Goal: Task Accomplishment & Management: Manage account settings

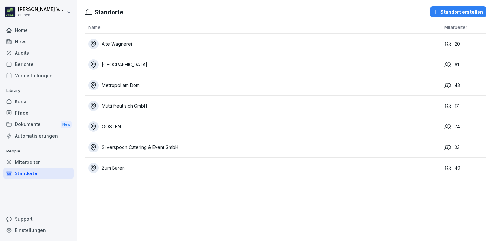
click at [28, 103] on div "Kurse" at bounding box center [38, 101] width 71 height 11
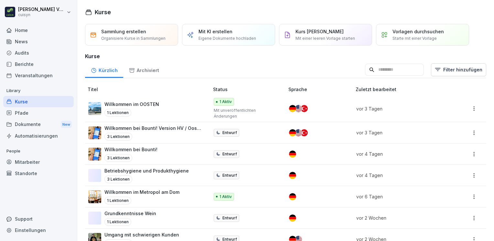
click at [162, 103] on div "Willkommen im OOSTEN 1 Lektionen" at bounding box center [145, 109] width 115 height 16
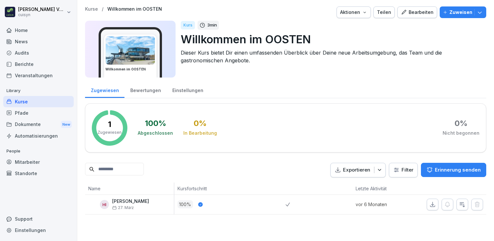
click at [385, 14] on div "Teilen" at bounding box center [384, 12] width 14 height 7
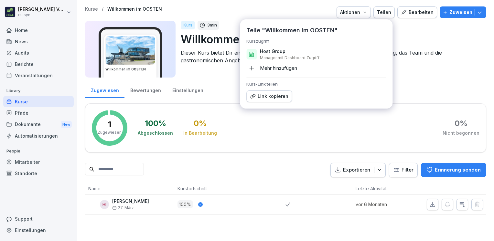
click at [255, 122] on div "100 % Abgeschlossen 0 % In Bearbeitung 0 % Nicht begonnen" at bounding box center [309, 128] width 342 height 36
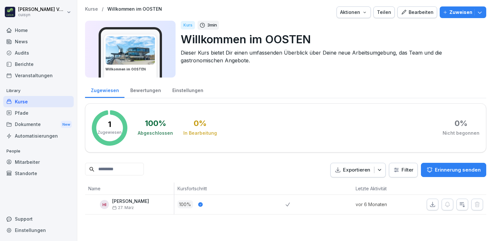
click at [32, 103] on div "Kurse" at bounding box center [38, 101] width 71 height 11
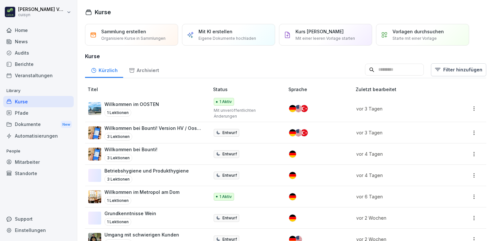
click at [145, 107] on div "Willkommen im OOSTEN 1 Lektionen" at bounding box center [132, 109] width 55 height 16
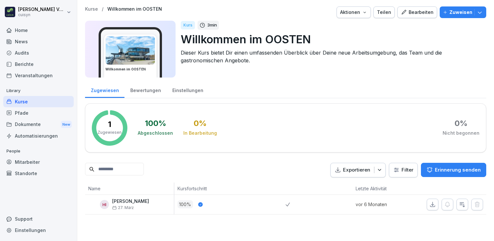
click at [378, 11] on div "Teilen" at bounding box center [384, 12] width 14 height 7
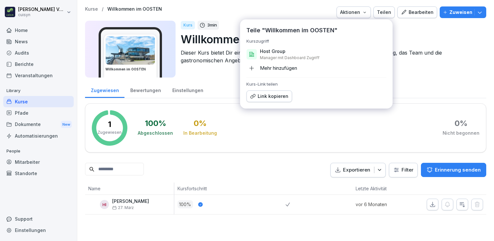
click at [278, 96] on div "Link kopieren" at bounding box center [269, 96] width 39 height 7
click at [25, 114] on div "Pfade" at bounding box center [38, 112] width 71 height 11
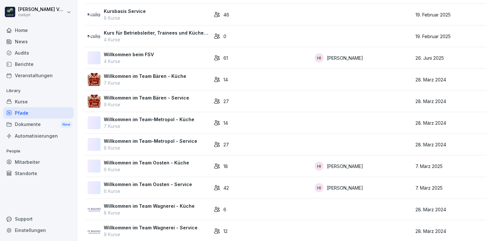
scroll to position [84, 0]
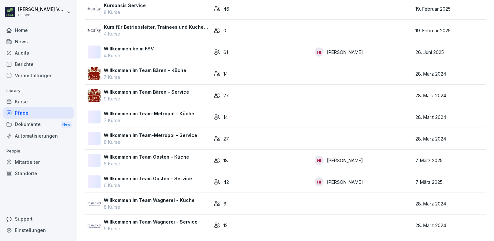
click at [161, 175] on p "Willkommen im Team Oosten - Service" at bounding box center [148, 178] width 88 height 7
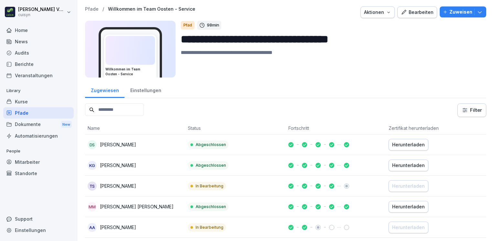
click at [188, 24] on div "Pfad" at bounding box center [188, 25] width 14 height 8
click at [190, 23] on div "Pfad" at bounding box center [188, 25] width 14 height 8
click at [136, 65] on img at bounding box center [130, 50] width 49 height 28
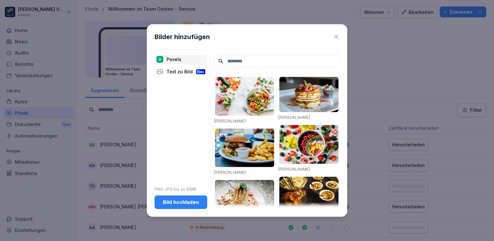
click at [337, 37] on icon at bounding box center [337, 37] width 4 height 4
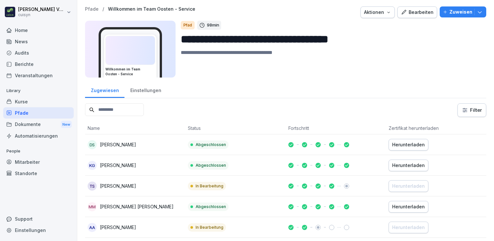
click at [212, 26] on p "98 min" at bounding box center [213, 25] width 12 height 6
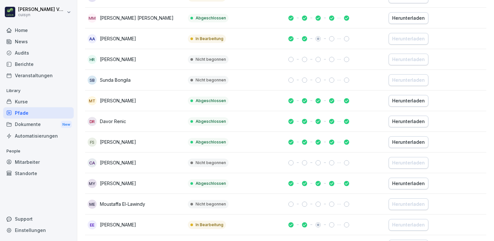
scroll to position [181, 0]
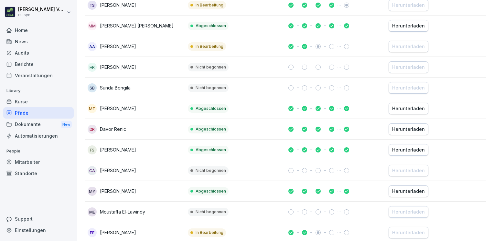
click at [125, 50] on td "AA Aliyah Adam" at bounding box center [135, 46] width 100 height 21
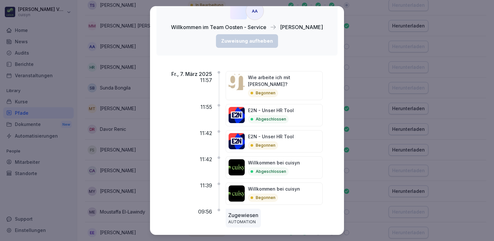
scroll to position [0, 0]
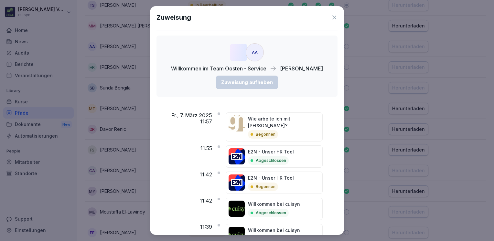
click at [333, 18] on icon at bounding box center [335, 18] width 4 height 4
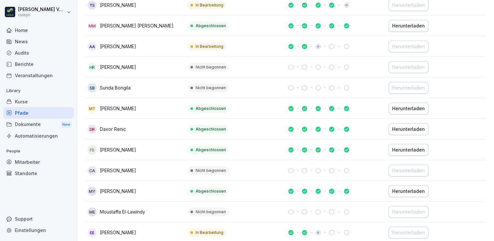
click at [92, 149] on div "FS" at bounding box center [92, 150] width 9 height 9
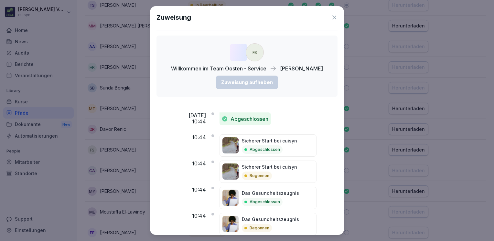
click at [331, 17] on icon at bounding box center [334, 17] width 6 height 6
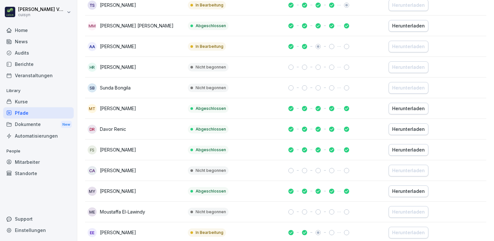
click at [93, 44] on div "AA" at bounding box center [92, 46] width 9 height 9
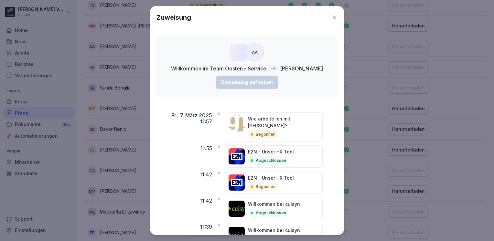
click at [255, 52] on div "AA" at bounding box center [255, 52] width 18 height 18
click at [331, 17] on icon at bounding box center [334, 17] width 6 height 6
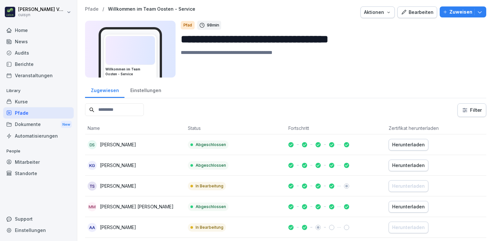
click at [380, 11] on div "Aktionen" at bounding box center [377, 12] width 27 height 7
click at [418, 33] on html "**********" at bounding box center [247, 120] width 494 height 241
click at [477, 12] on icon "button" at bounding box center [480, 12] width 6 height 6
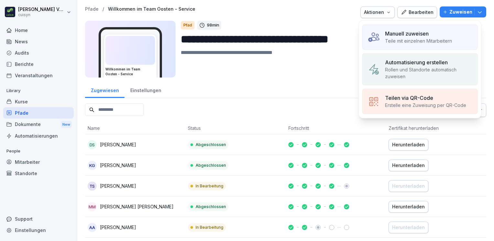
click at [412, 33] on p "Manuell zuweisen" at bounding box center [407, 34] width 44 height 8
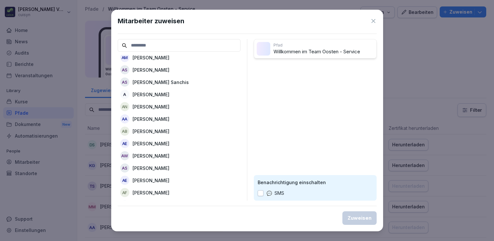
scroll to position [67, 0]
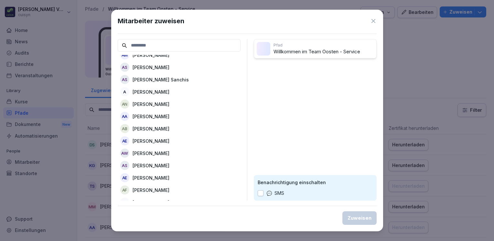
click at [144, 115] on p "Aliyah Adam" at bounding box center [151, 116] width 37 height 7
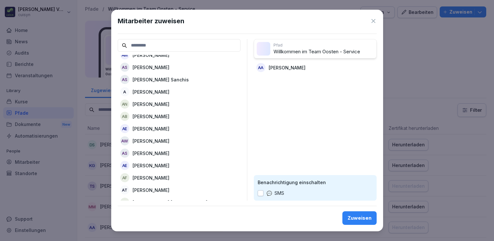
click at [352, 218] on div "Zuweisen" at bounding box center [360, 218] width 24 height 7
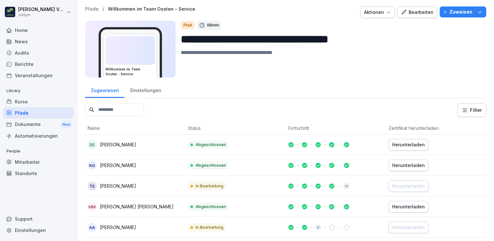
click at [25, 103] on div "Kurse" at bounding box center [38, 101] width 71 height 11
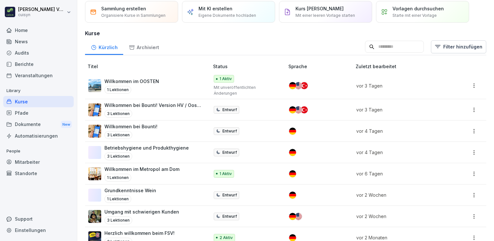
scroll to position [25, 0]
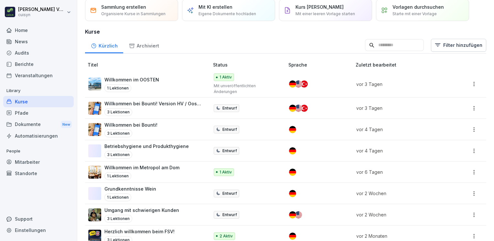
click at [142, 186] on p "Grundkenntnisse Wein" at bounding box center [131, 189] width 52 height 7
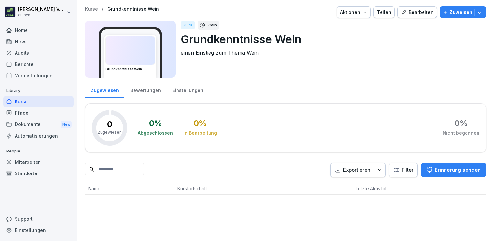
drag, startPoint x: 413, startPoint y: 16, endPoint x: 384, endPoint y: 52, distance: 46.5
drag, startPoint x: 384, startPoint y: 52, endPoint x: 419, endPoint y: 9, distance: 54.9
drag, startPoint x: 419, startPoint y: 9, endPoint x: 398, endPoint y: 34, distance: 32.3
click at [398, 34] on p "Grundkenntnisse Wein" at bounding box center [331, 39] width 301 height 17
click at [403, 9] on div "Bearbeiten" at bounding box center [417, 12] width 33 height 7
